Goal: Communication & Community: Answer question/provide support

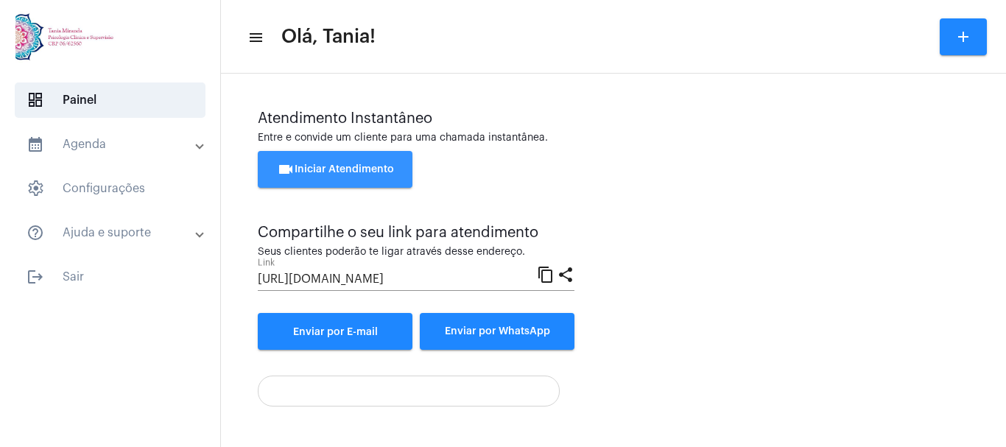
click at [320, 171] on span "videocam Iniciar Atendimento" at bounding box center [335, 169] width 117 height 10
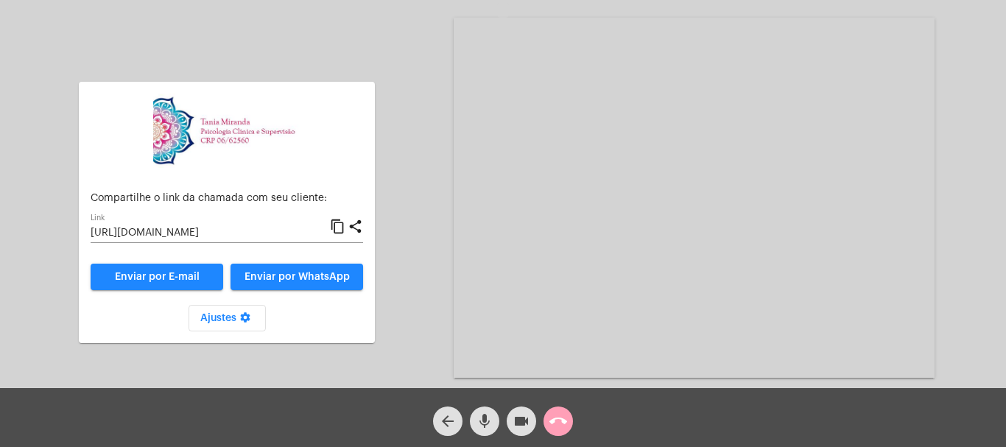
click at [563, 422] on mat-icon "call_end" at bounding box center [558, 421] width 18 height 18
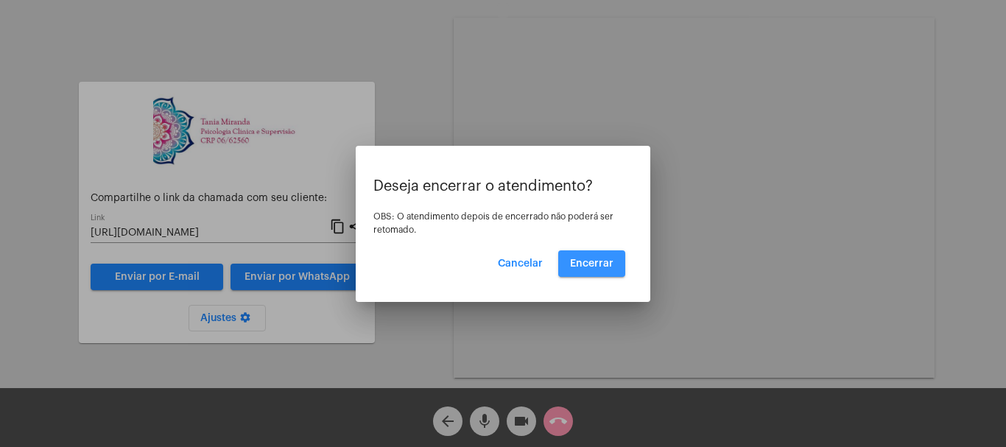
click at [595, 263] on span "Encerrar" at bounding box center [591, 264] width 43 height 10
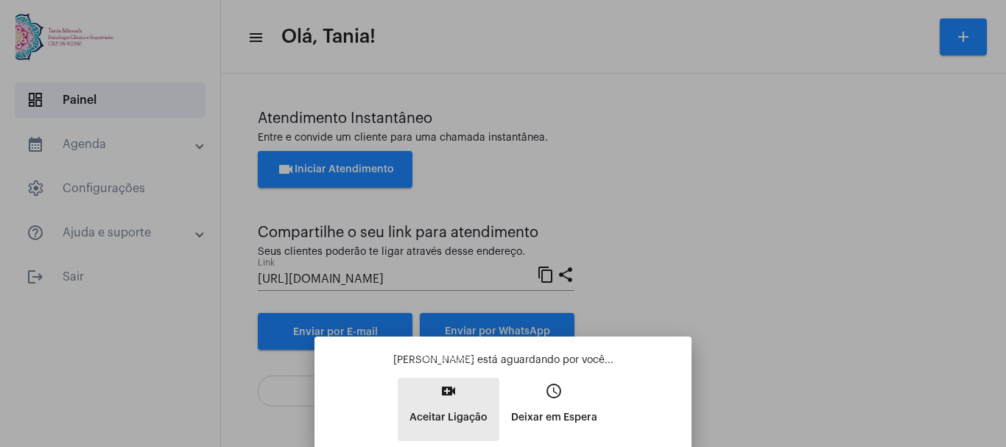
click at [449, 394] on mat-icon "video_call" at bounding box center [449, 391] width 18 height 18
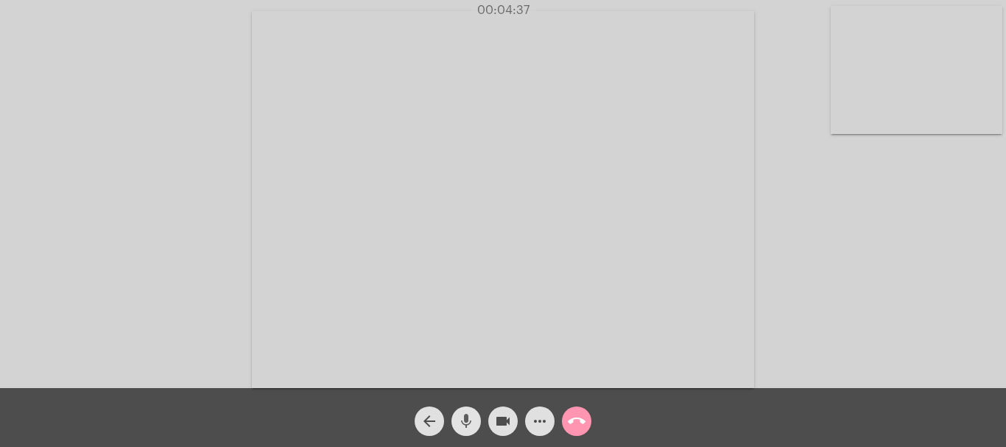
click at [468, 428] on mat-icon "mic" at bounding box center [466, 421] width 18 height 18
click at [468, 428] on mat-icon "mic_off" at bounding box center [466, 421] width 18 height 18
click at [577, 287] on video at bounding box center [503, 199] width 283 height 377
click at [290, 121] on video at bounding box center [222, 198] width 283 height 377
click at [539, 421] on mat-icon "more_horiz" at bounding box center [540, 421] width 18 height 18
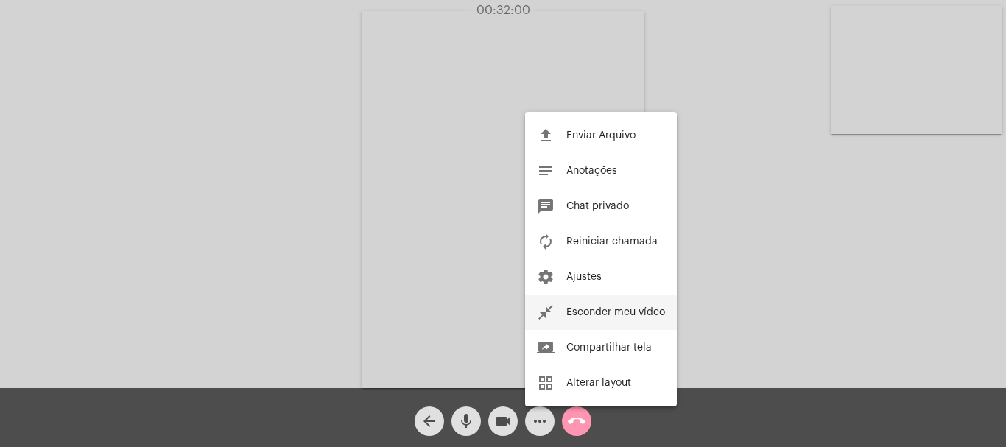
click at [646, 309] on span "Esconder meu vídeo" at bounding box center [615, 312] width 99 height 10
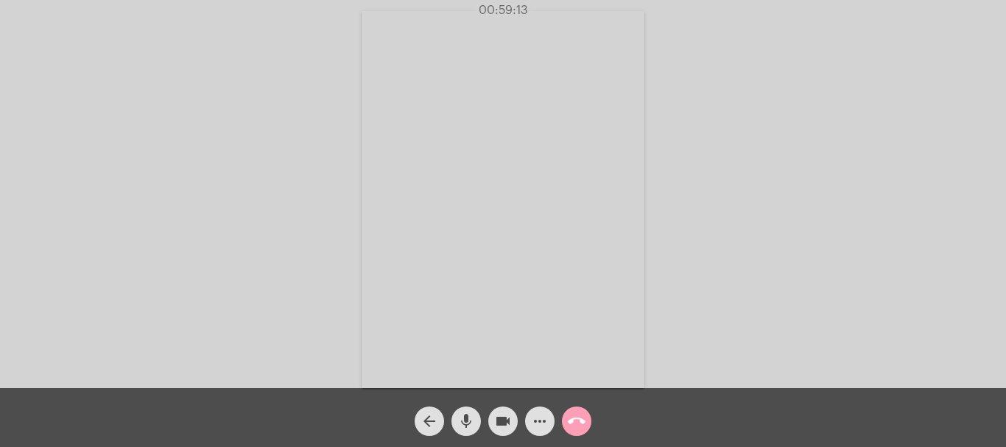
click at [576, 424] on mat-icon "call_end" at bounding box center [577, 421] width 18 height 18
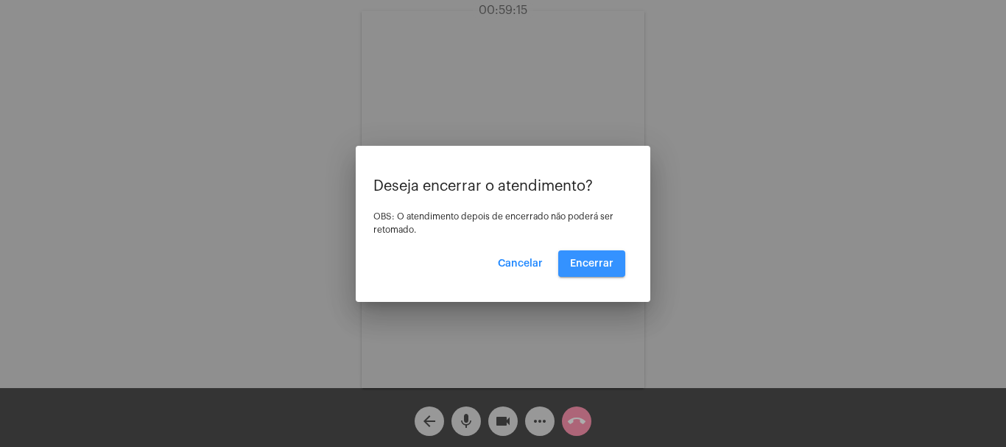
click at [601, 264] on span "Encerrar" at bounding box center [591, 264] width 43 height 10
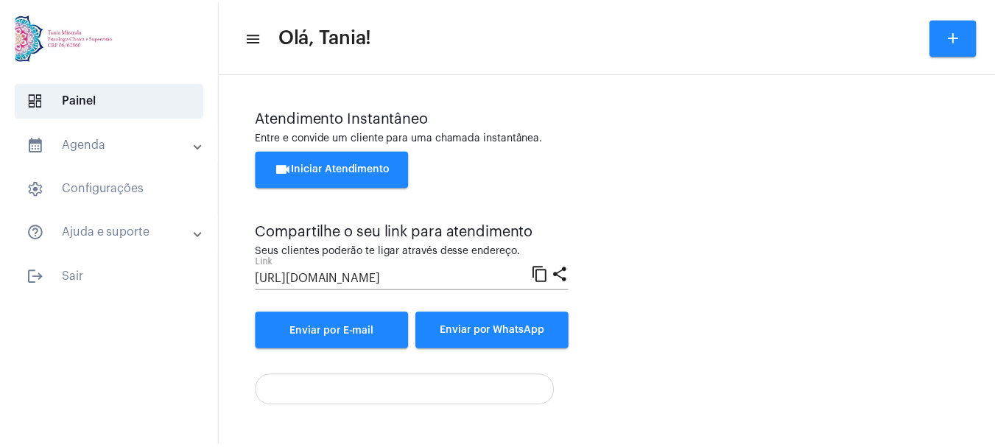
scroll to position [292, 0]
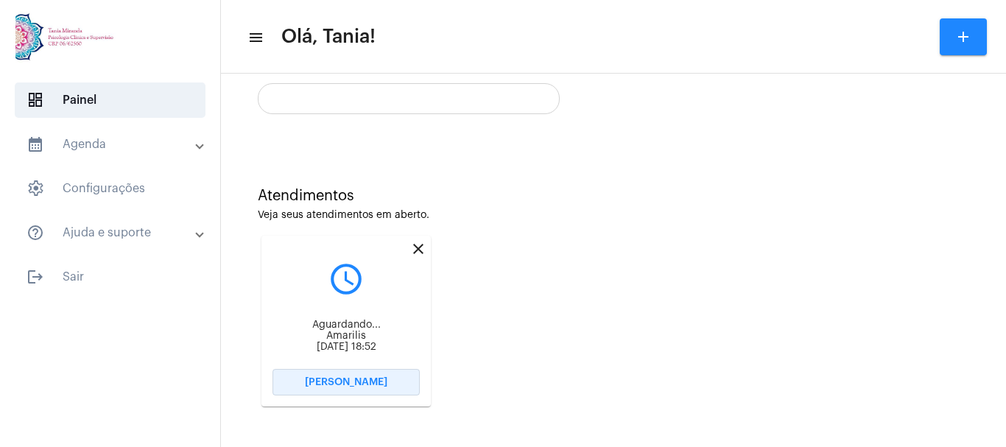
click at [347, 379] on span "[PERSON_NAME]" at bounding box center [346, 382] width 82 height 10
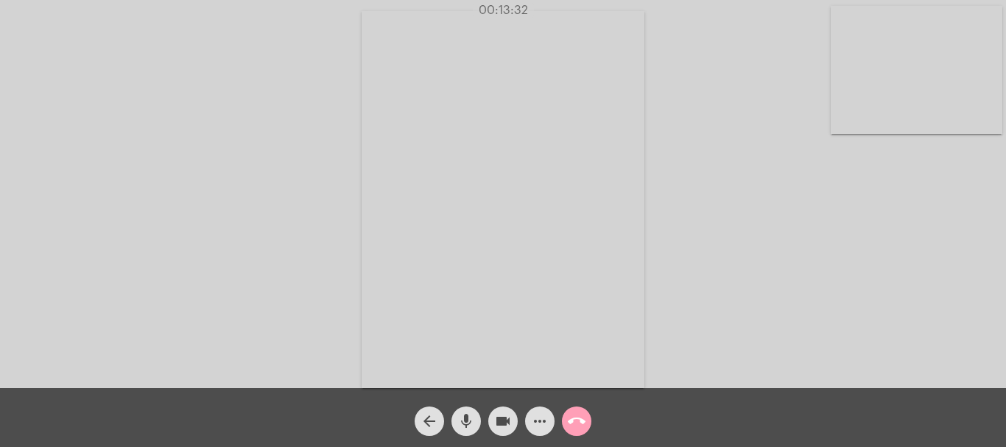
click at [576, 419] on mat-icon "call_end" at bounding box center [577, 421] width 18 height 18
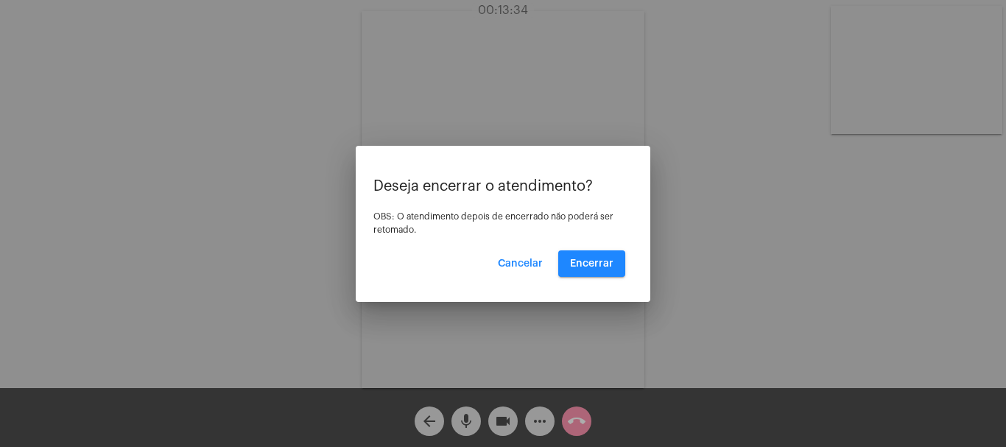
click at [765, 256] on div at bounding box center [503, 223] width 1006 height 447
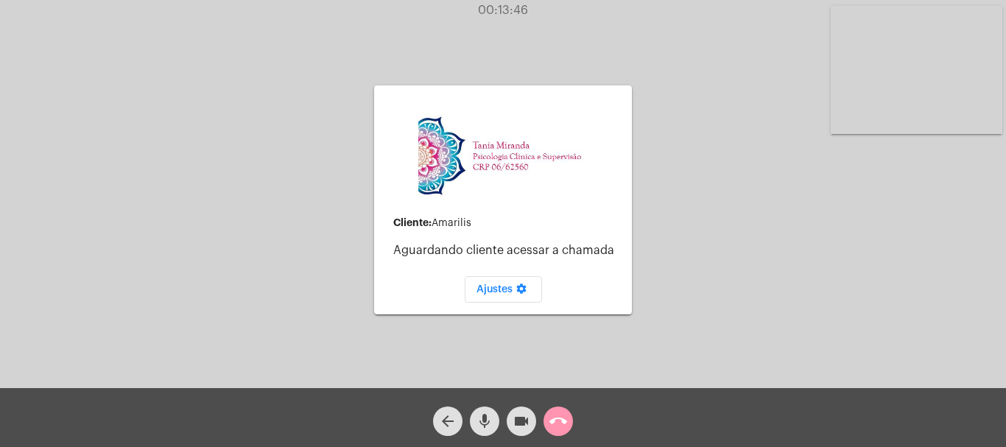
click at [557, 424] on mat-icon "call_end" at bounding box center [558, 421] width 18 height 18
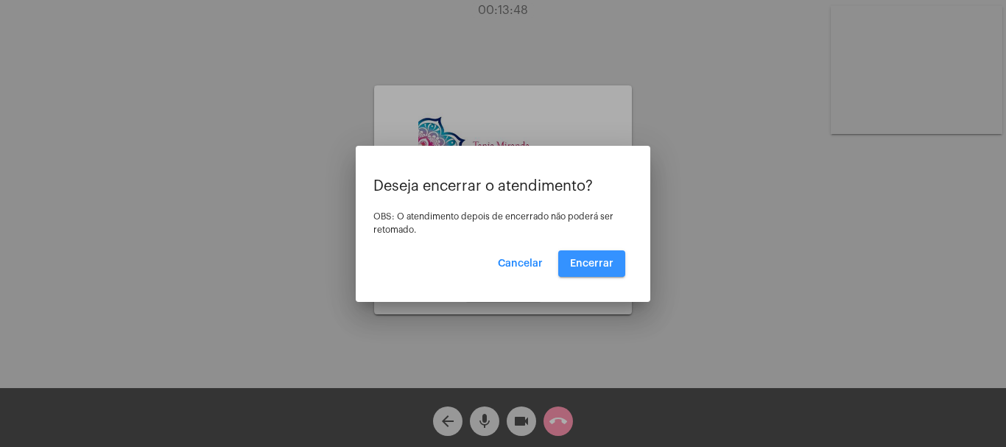
click at [606, 259] on span "Encerrar" at bounding box center [591, 264] width 43 height 10
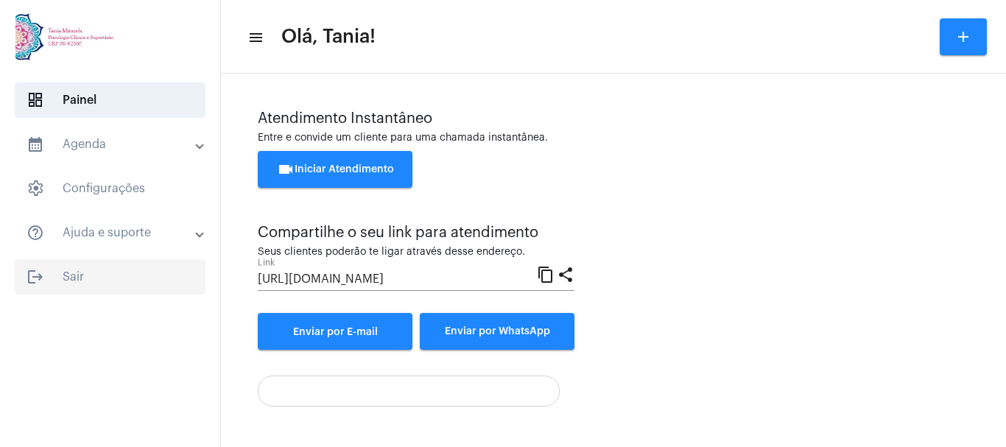
click at [71, 275] on span "logout Sair" at bounding box center [110, 276] width 191 height 35
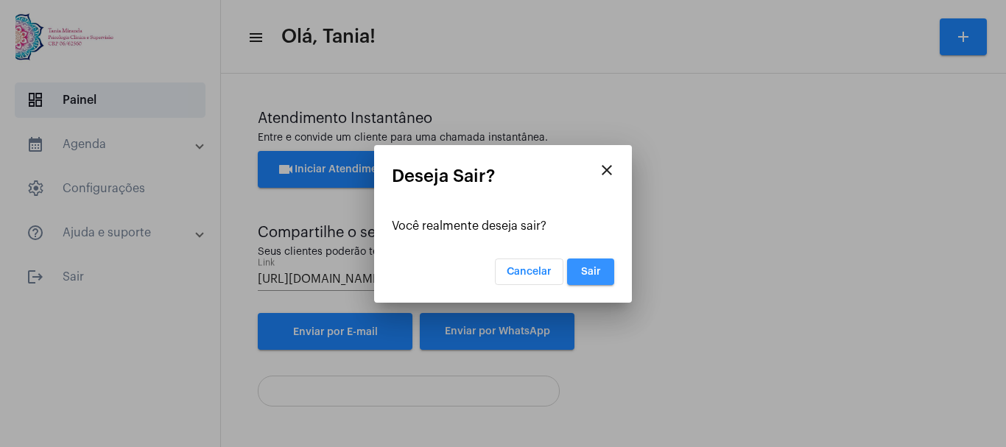
click at [588, 268] on span "Sair" at bounding box center [591, 272] width 20 height 10
